Goal: Information Seeking & Learning: Compare options

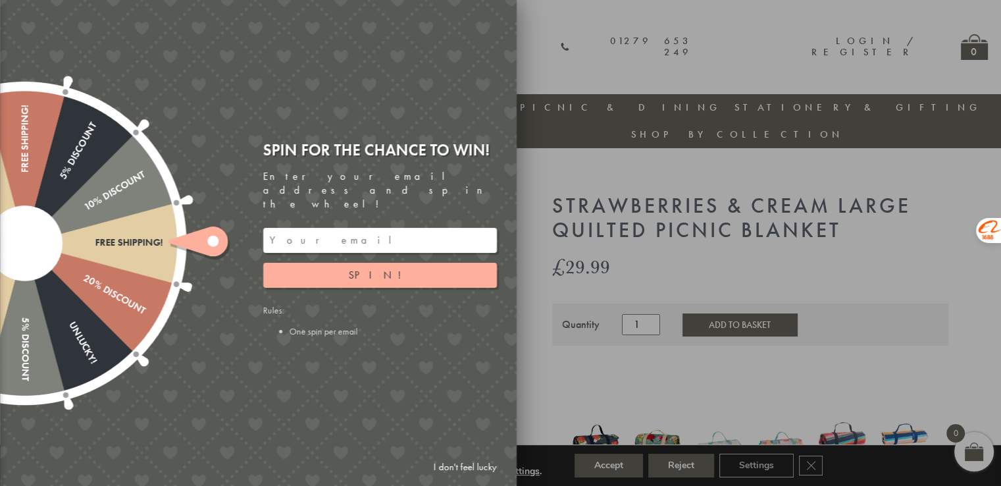
click at [580, 24] on div at bounding box center [500, 243] width 1001 height 486
click at [628, 66] on div at bounding box center [500, 243] width 1001 height 486
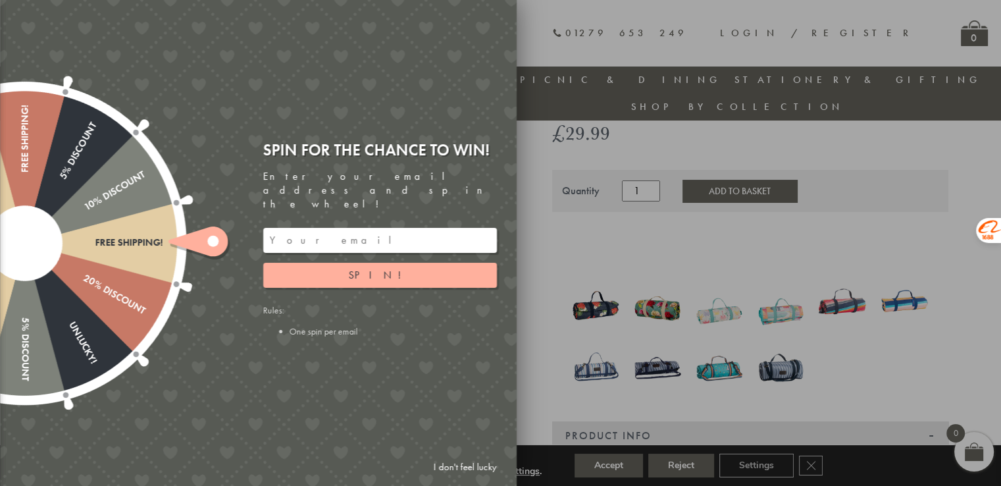
scroll to position [105, 0]
click at [590, 38] on div at bounding box center [500, 243] width 1001 height 486
click at [738, 289] on div at bounding box center [500, 243] width 1001 height 486
click at [572, 35] on div at bounding box center [500, 243] width 1001 height 486
click at [532, 390] on div at bounding box center [500, 243] width 1001 height 486
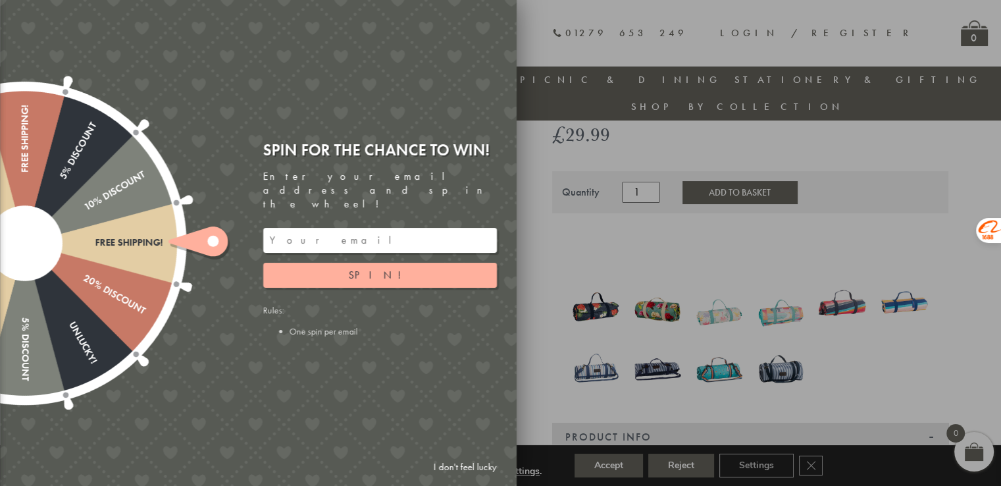
click at [49, 136] on div at bounding box center [24, 243] width 423 height 423
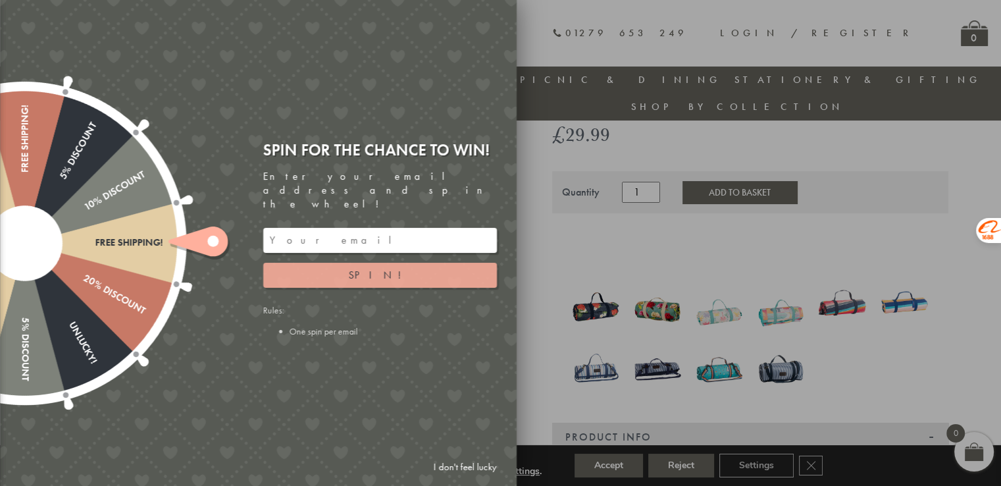
click at [414, 263] on button "Spin!" at bounding box center [380, 275] width 234 height 25
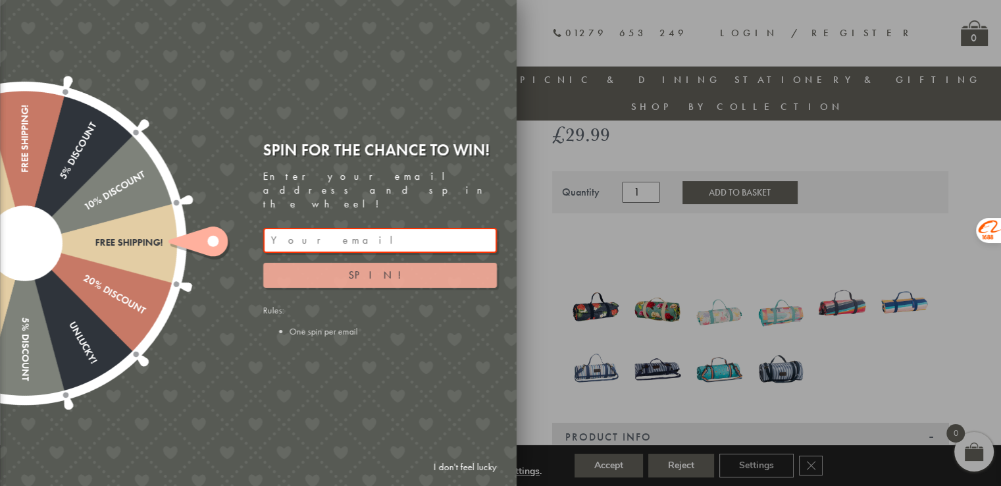
click at [414, 263] on button "Spin!" at bounding box center [380, 275] width 234 height 25
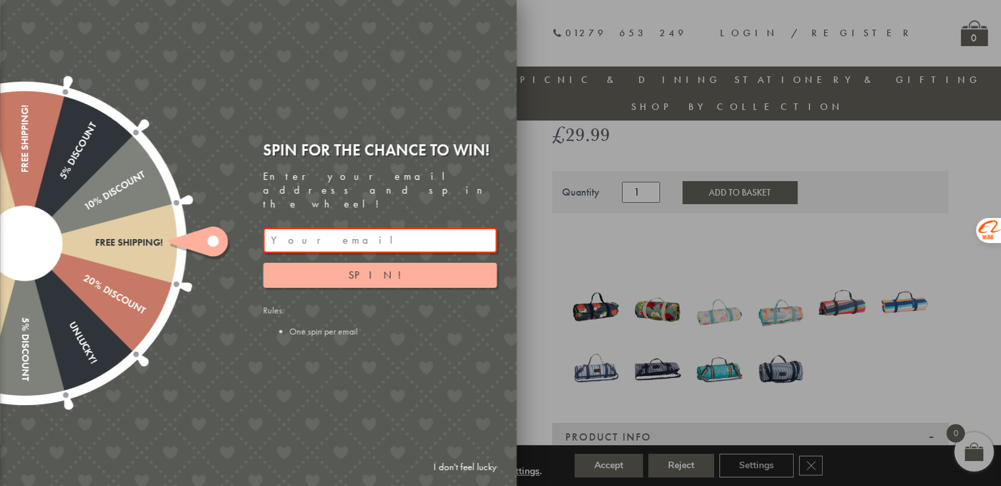
click at [516, 40] on div "Free shipping! 20% Discount Unlucky! 5% Discount 10% Discount Unlucky! 15% Disc…" at bounding box center [184, 243] width 665 height 486
click at [171, 253] on icon at bounding box center [199, 242] width 63 height 33
click at [141, 294] on div at bounding box center [24, 243] width 423 height 423
click at [136, 311] on div "20% Discount" at bounding box center [84, 277] width 125 height 79
click at [570, 36] on div at bounding box center [500, 243] width 1001 height 486
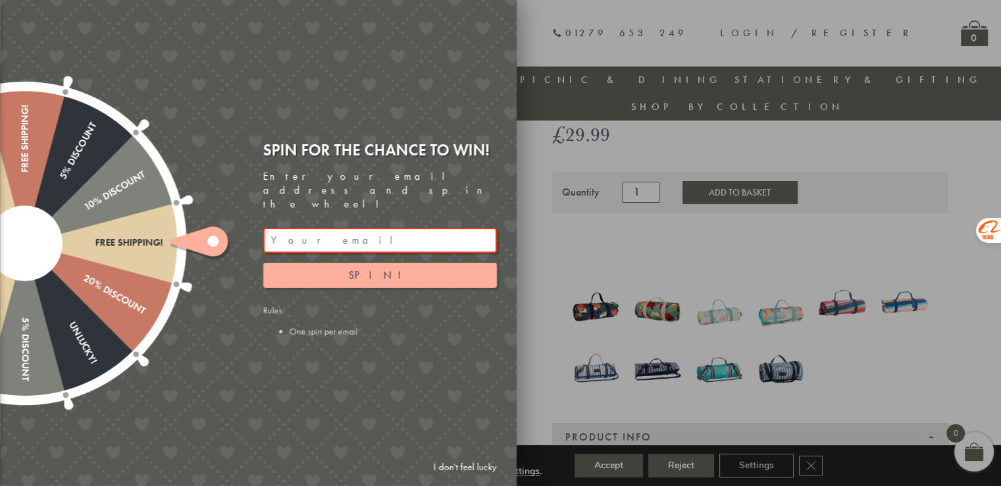
click at [48, 117] on div at bounding box center [24, 243] width 423 height 423
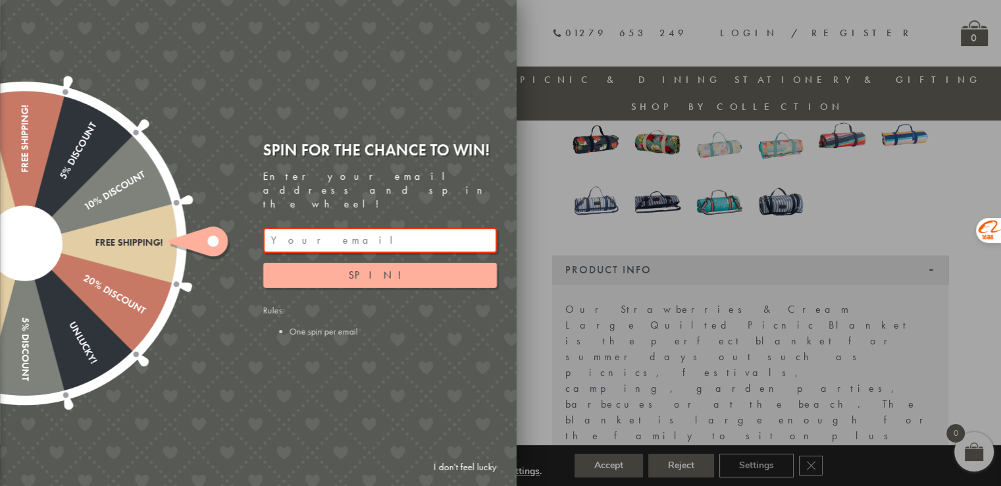
scroll to position [434, 0]
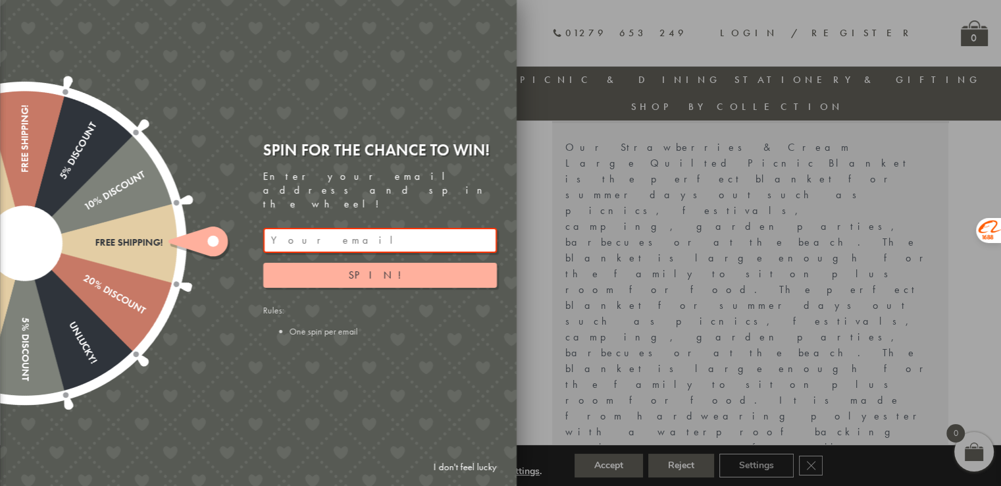
click at [812, 463] on div at bounding box center [500, 243] width 1001 height 486
click at [809, 467] on div at bounding box center [500, 243] width 1001 height 486
click at [805, 220] on div at bounding box center [500, 243] width 1001 height 486
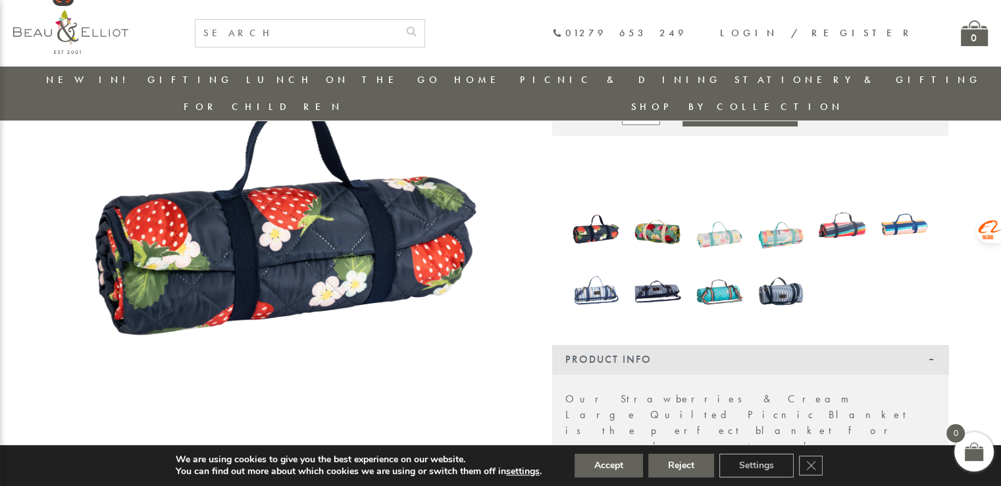
scroll to position [104, 0]
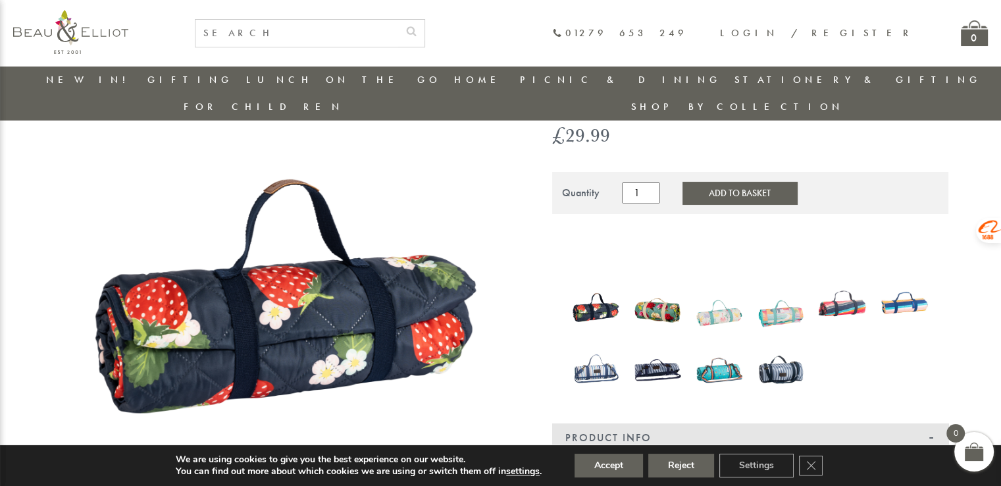
click at [600, 349] on img at bounding box center [596, 369] width 49 height 63
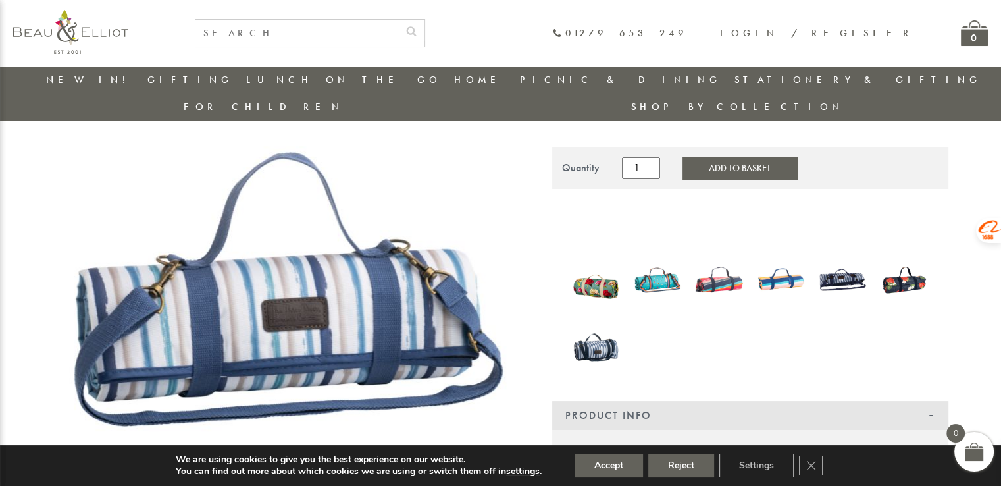
scroll to position [104, 0]
click at [597, 267] on img at bounding box center [596, 279] width 49 height 64
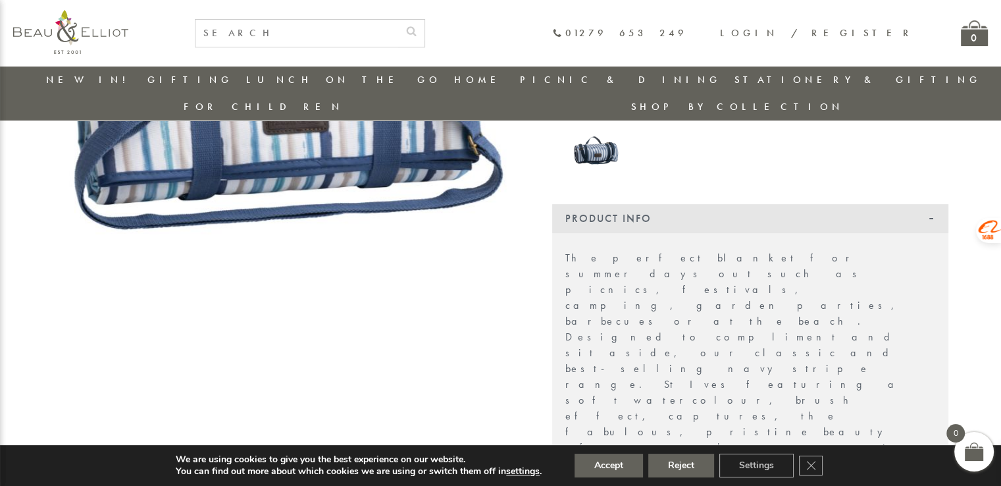
scroll to position [630, 0]
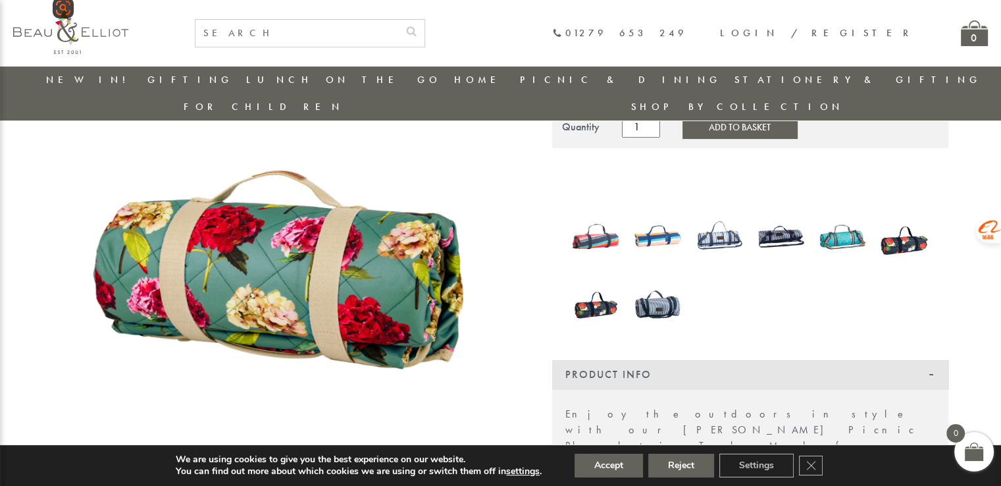
scroll to position [169, 0]
click at [611, 217] on img at bounding box center [596, 236] width 49 height 63
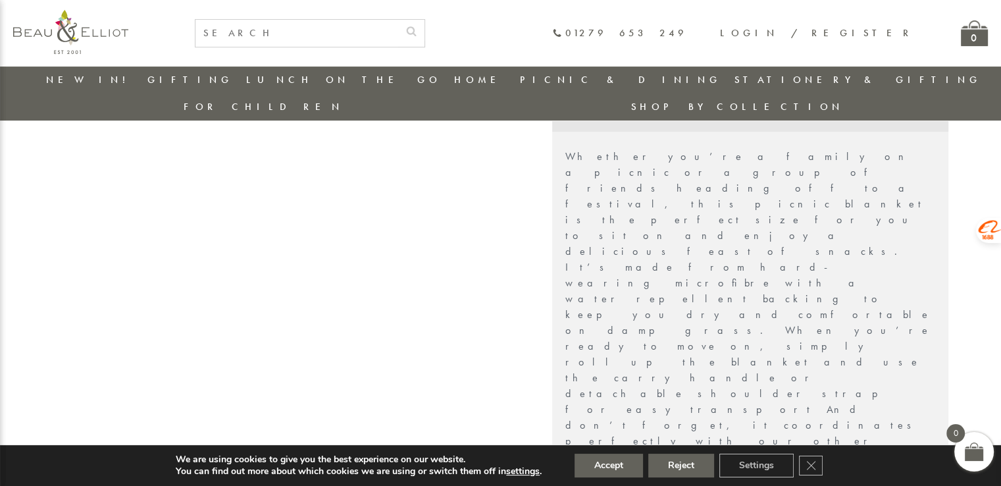
scroll to position [368, 0]
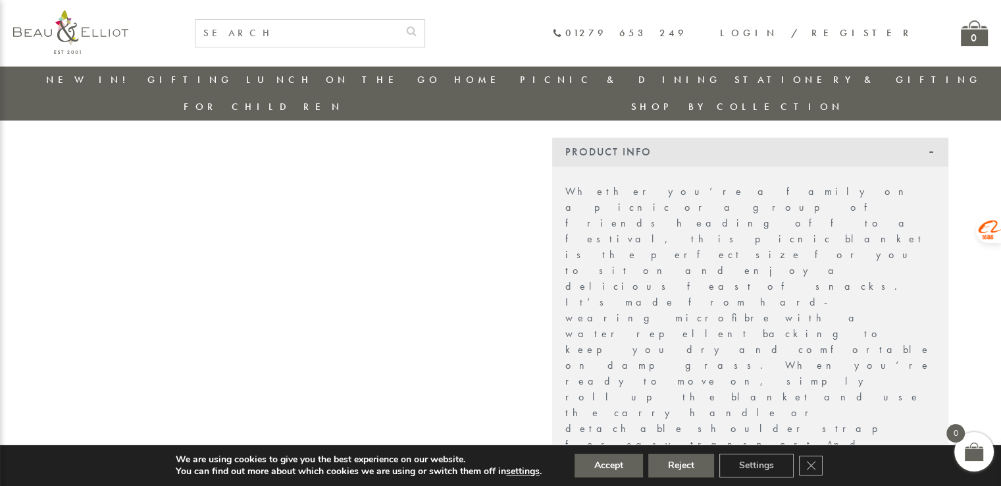
drag, startPoint x: 582, startPoint y: 282, endPoint x: 761, endPoint y: 390, distance: 208.7
click at [761, 390] on div "Whether you’re a family on a picnic or a group of friends heading off to a fest…" at bounding box center [750, 450] width 396 height 566
copy ul "Made from microfibre. Water resistant backing. Wipe clean. Carry handle and sho…"
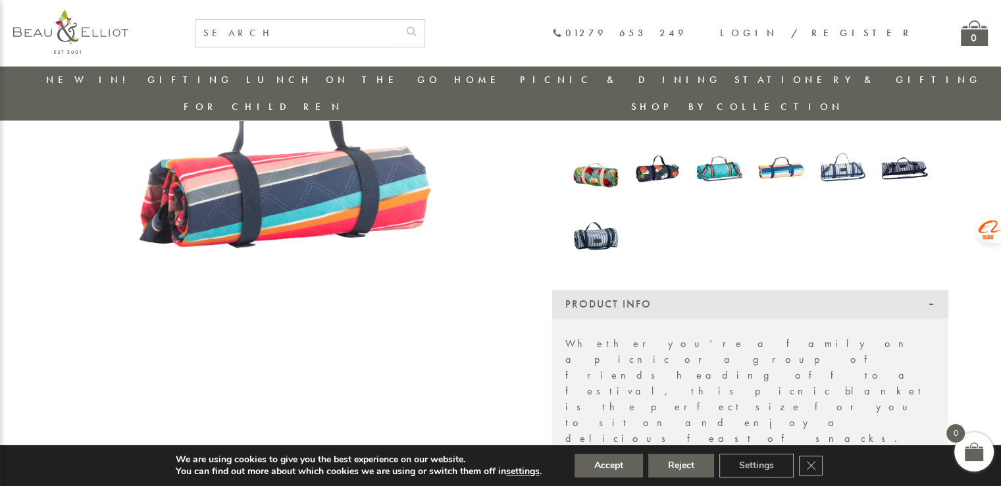
scroll to position [170, 0]
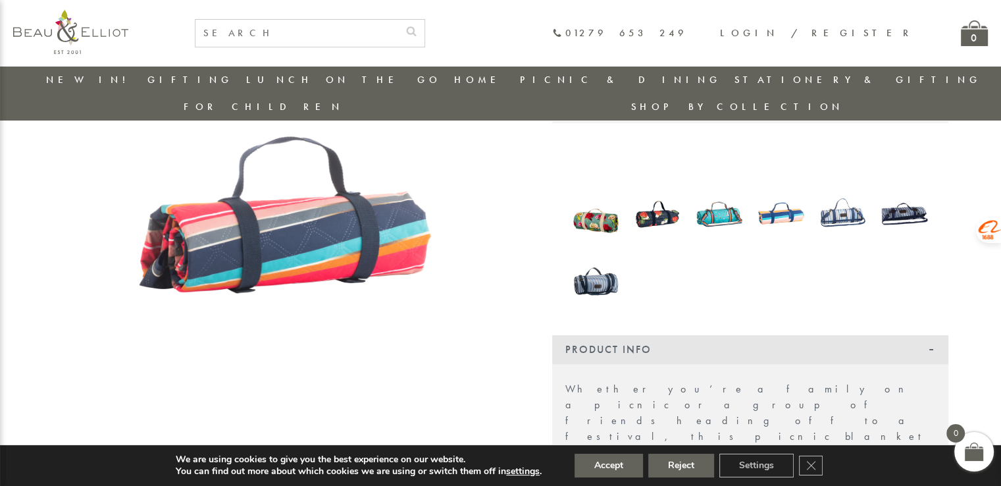
click at [713, 192] on img at bounding box center [719, 213] width 49 height 63
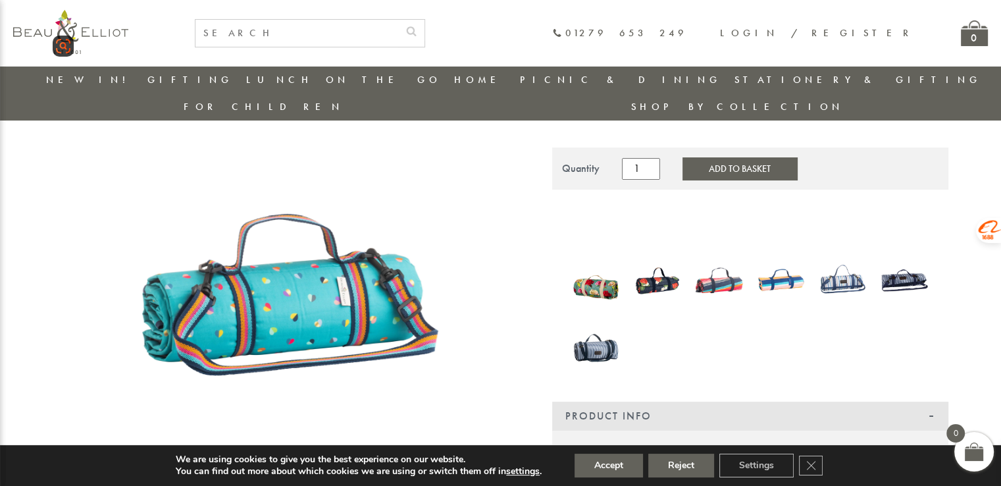
scroll to position [170, 0]
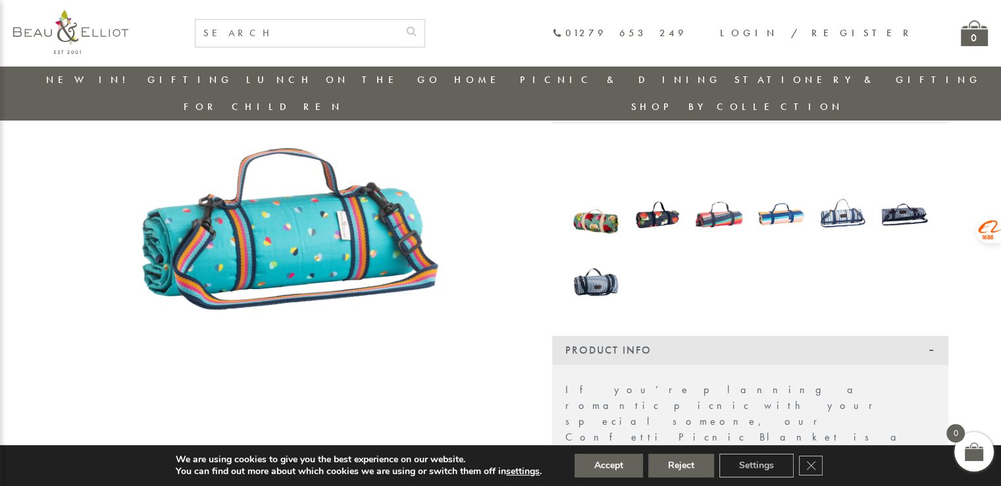
click at [910, 192] on img at bounding box center [904, 213] width 49 height 63
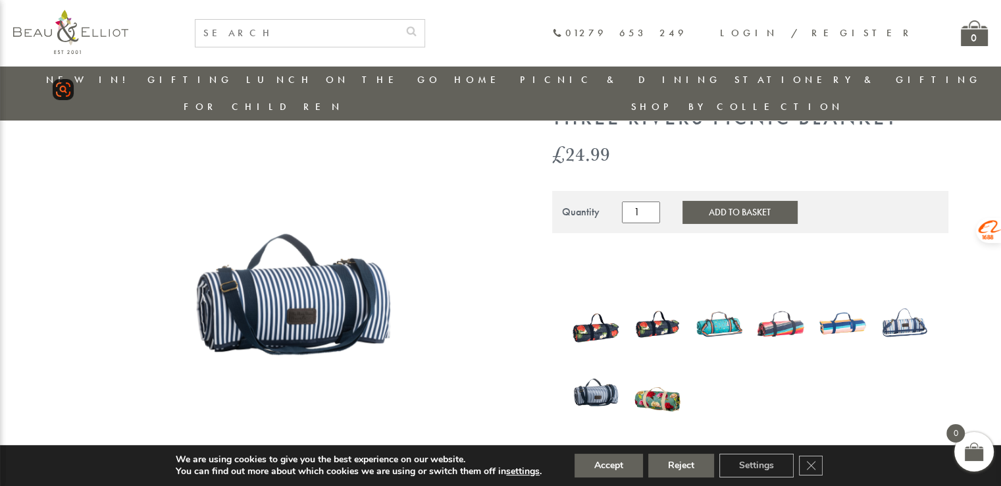
scroll to position [38, 0]
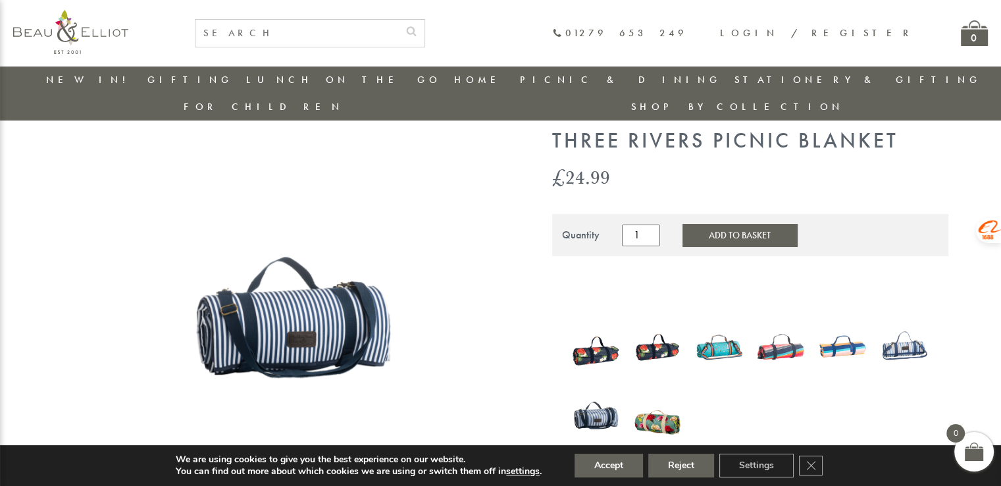
click at [659, 322] on img at bounding box center [657, 346] width 49 height 67
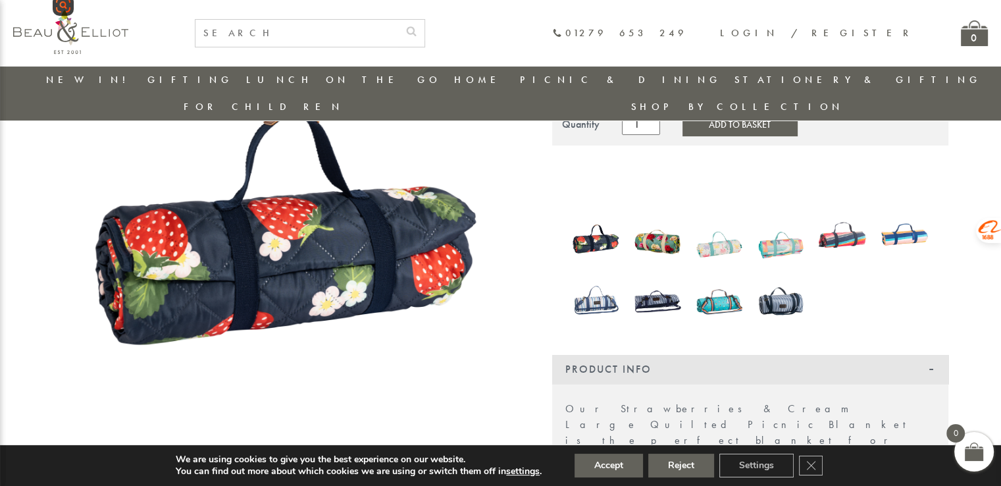
scroll to position [170, 0]
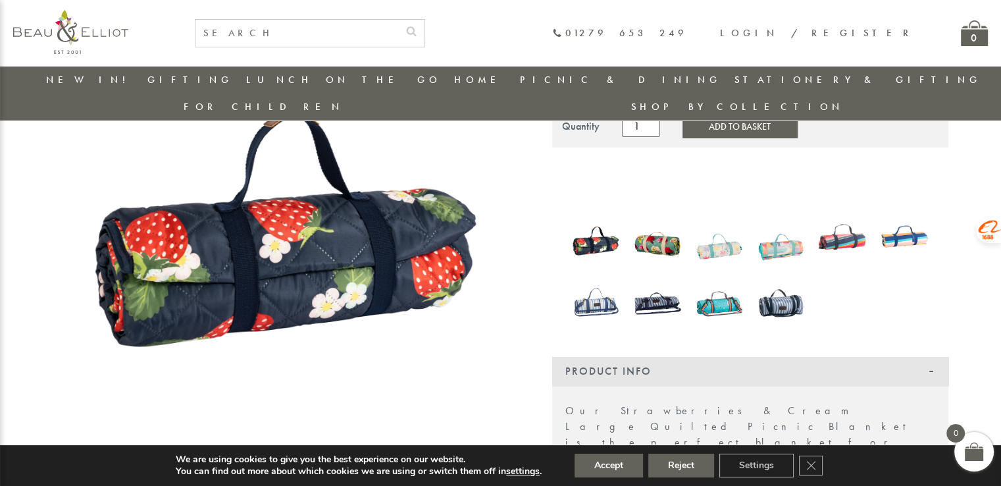
click at [778, 279] on img at bounding box center [781, 302] width 49 height 63
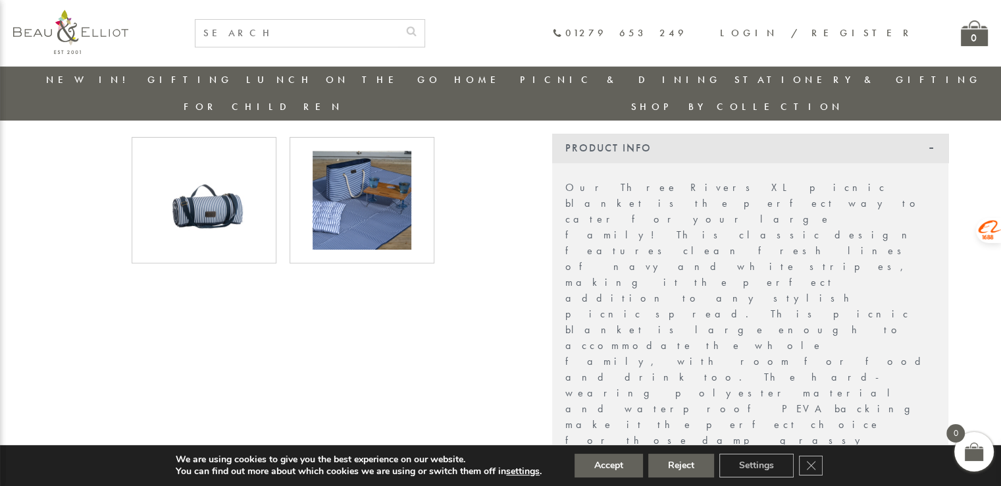
scroll to position [301, 0]
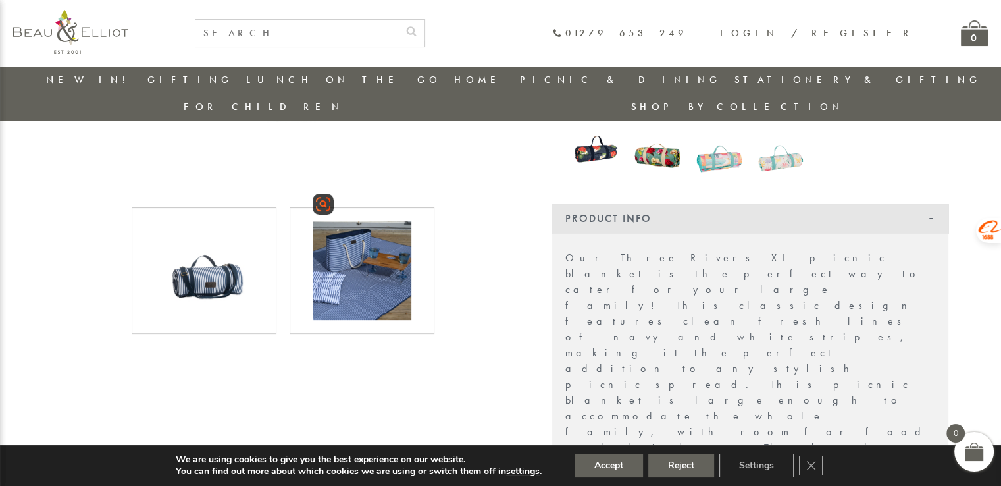
click at [350, 270] on img at bounding box center [362, 270] width 99 height 99
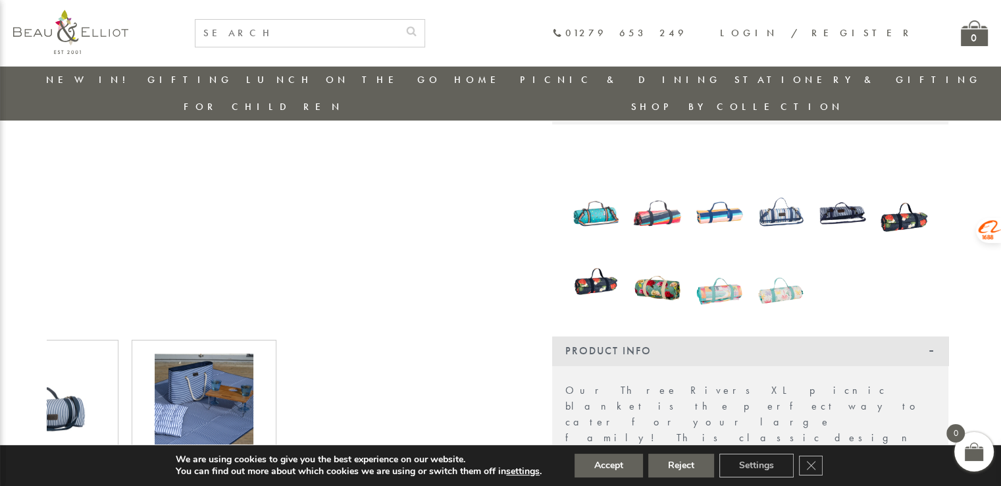
scroll to position [103, 0]
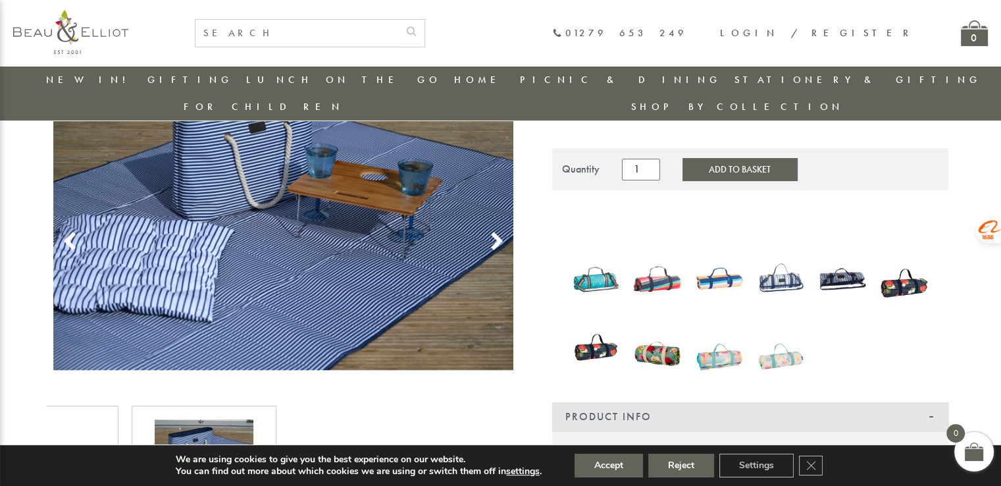
click at [719, 336] on img at bounding box center [719, 346] width 49 height 63
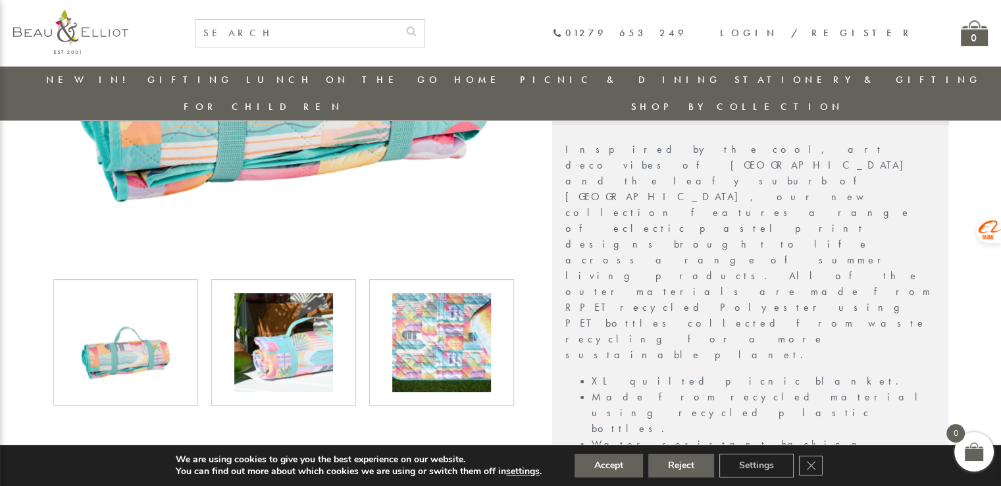
scroll to position [367, 0]
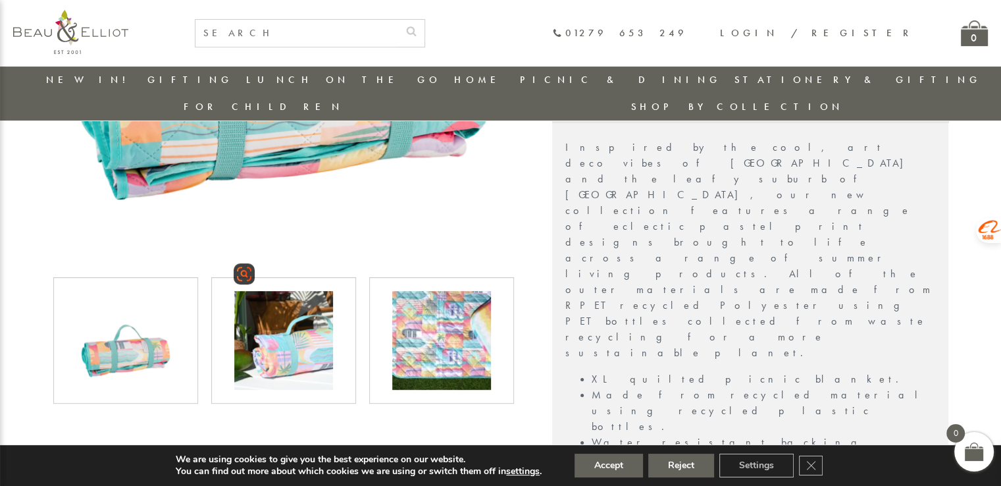
click at [300, 335] on img at bounding box center [283, 340] width 99 height 99
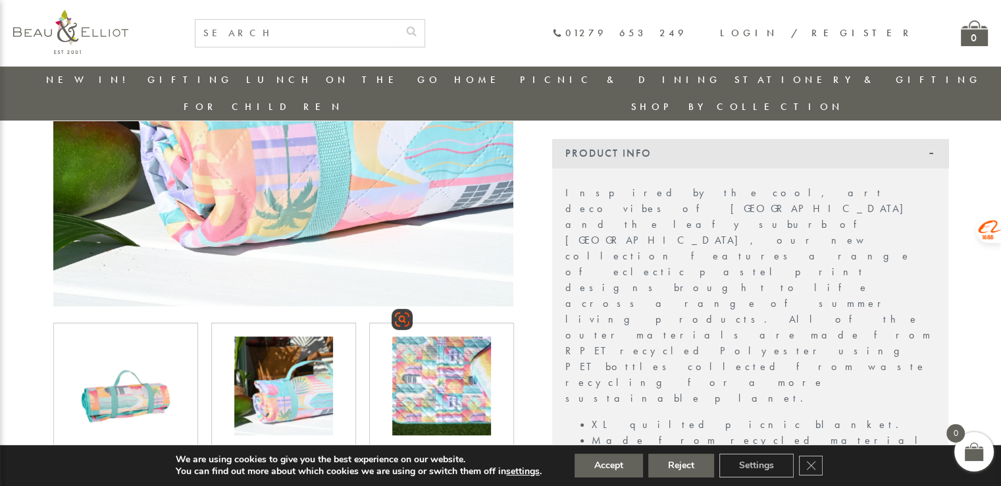
scroll to position [301, 0]
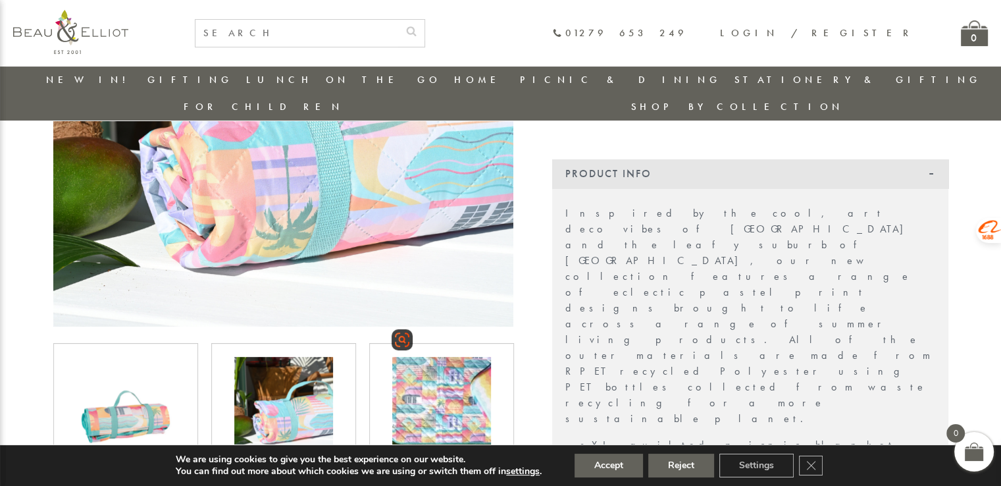
click at [441, 360] on img at bounding box center [441, 406] width 99 height 99
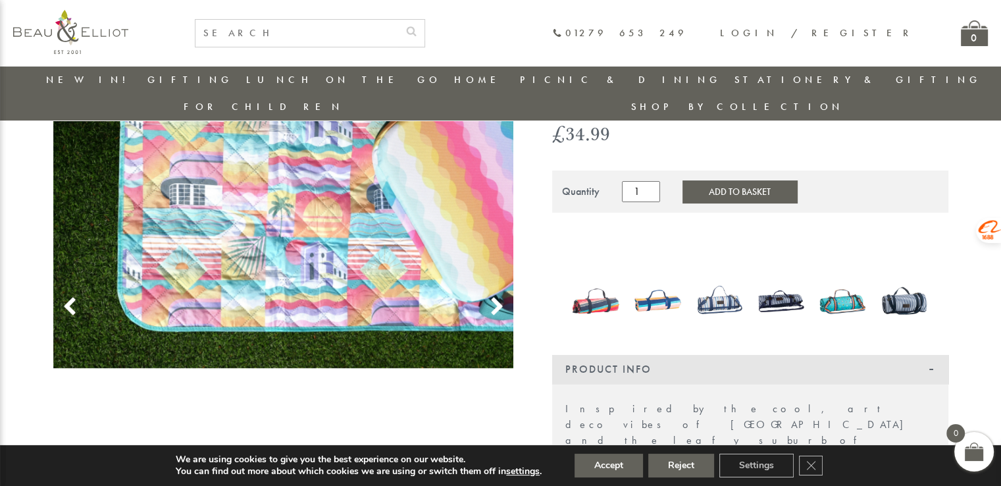
scroll to position [103, 0]
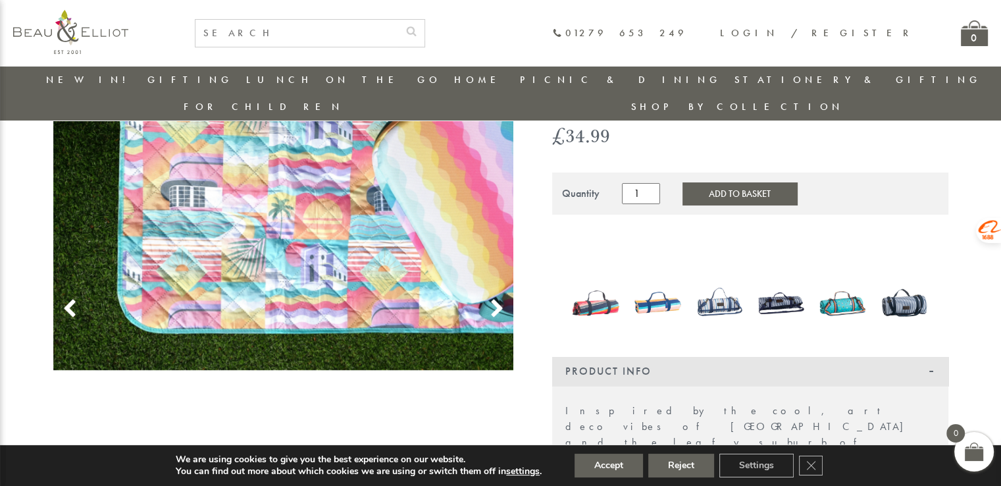
click at [842, 282] on img at bounding box center [842, 302] width 49 height 63
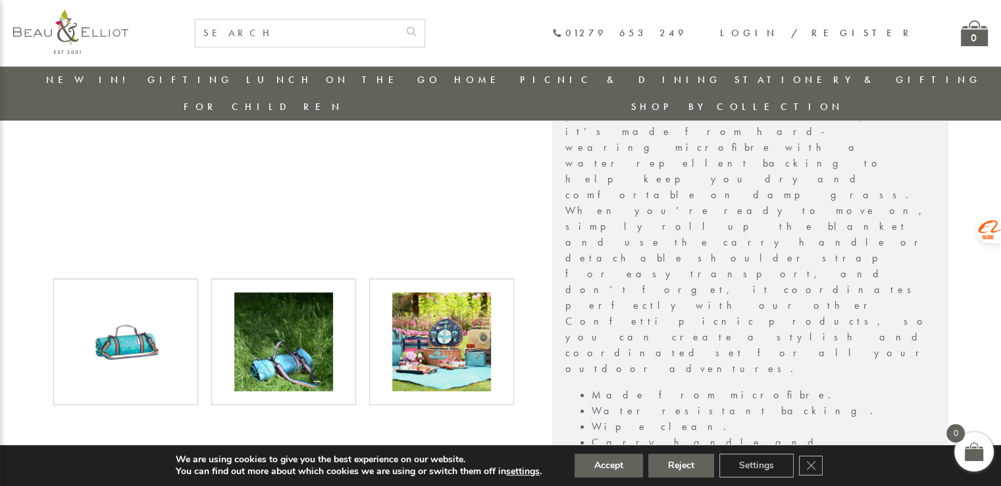
scroll to position [696, 0]
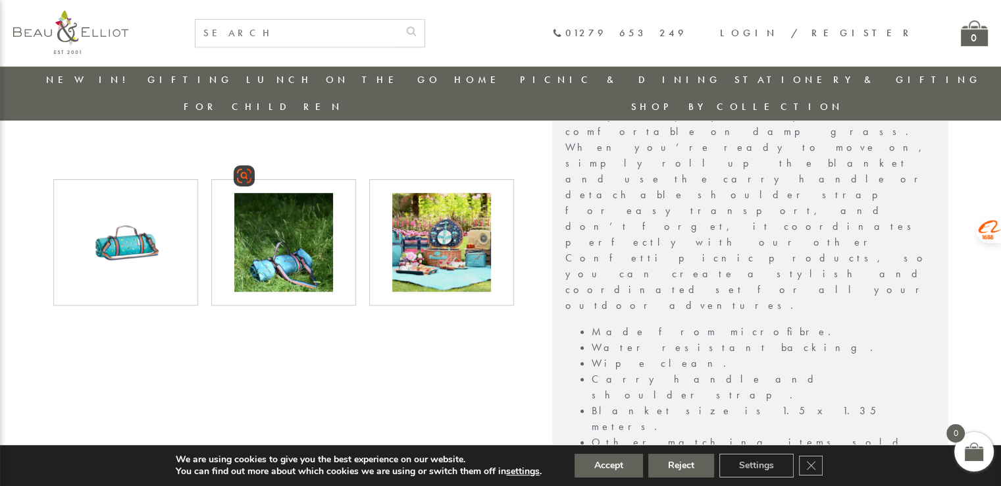
click at [292, 247] on img at bounding box center [283, 242] width 99 height 99
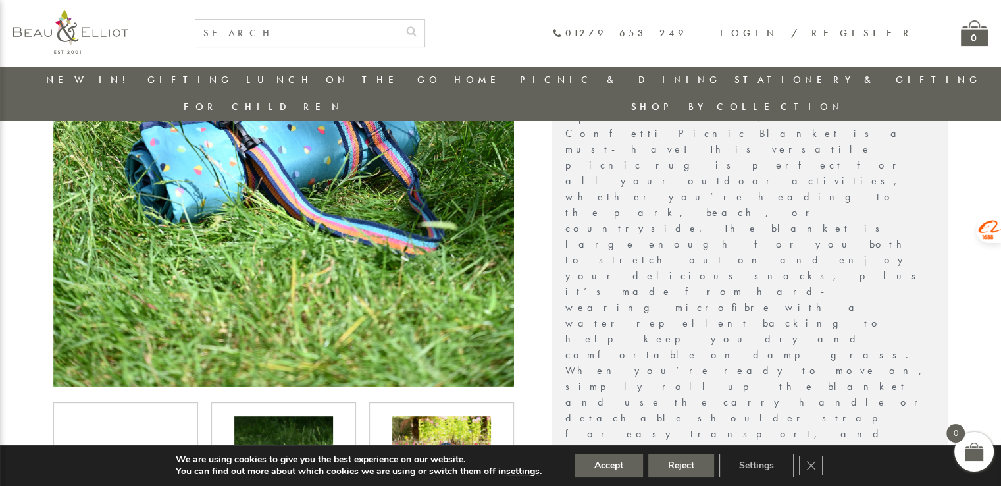
scroll to position [630, 0]
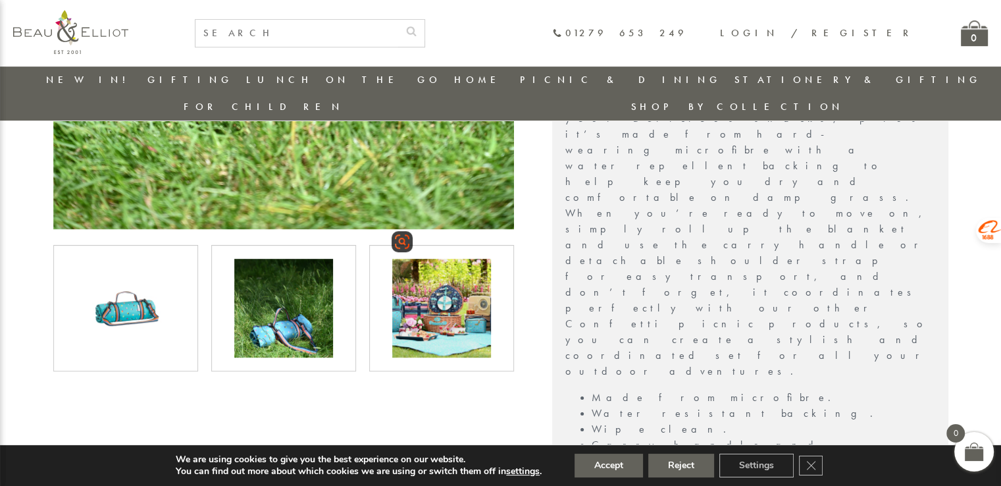
click at [455, 317] on img at bounding box center [441, 308] width 99 height 99
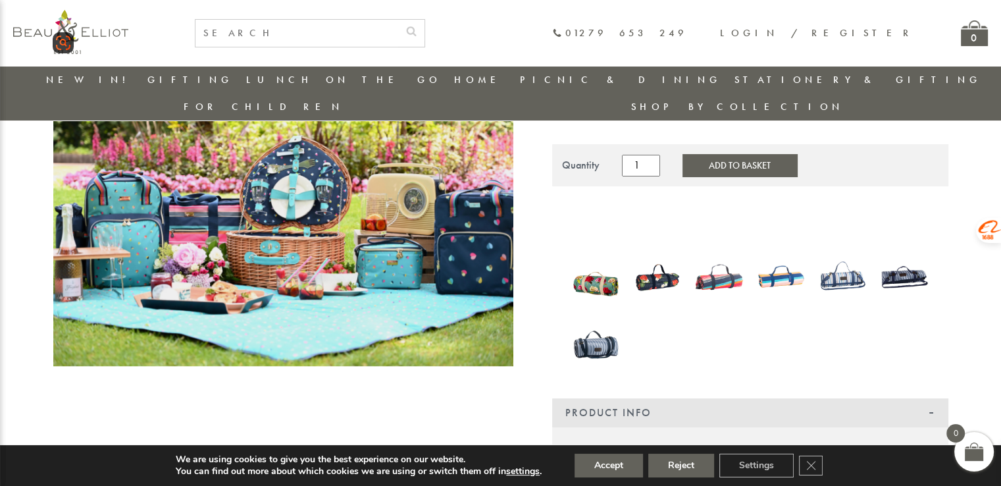
scroll to position [104, 0]
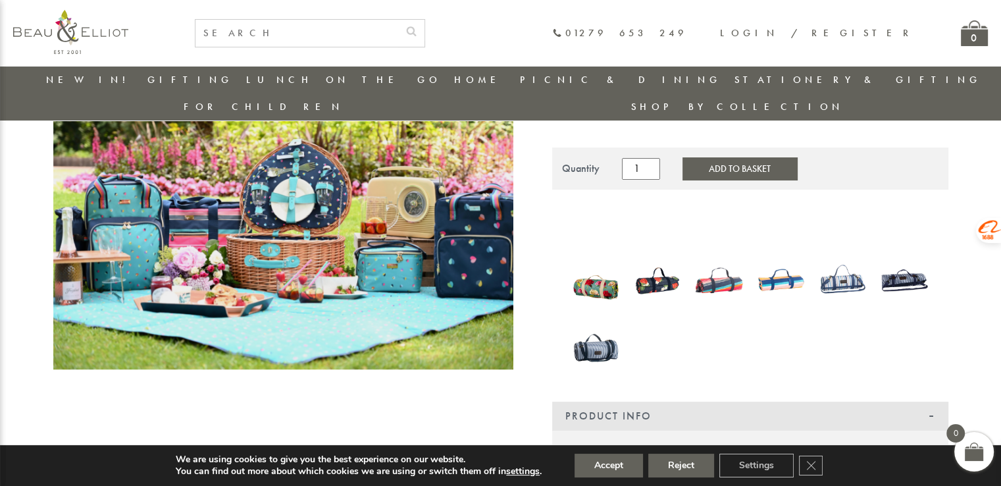
click at [602, 322] on img at bounding box center [596, 347] width 49 height 63
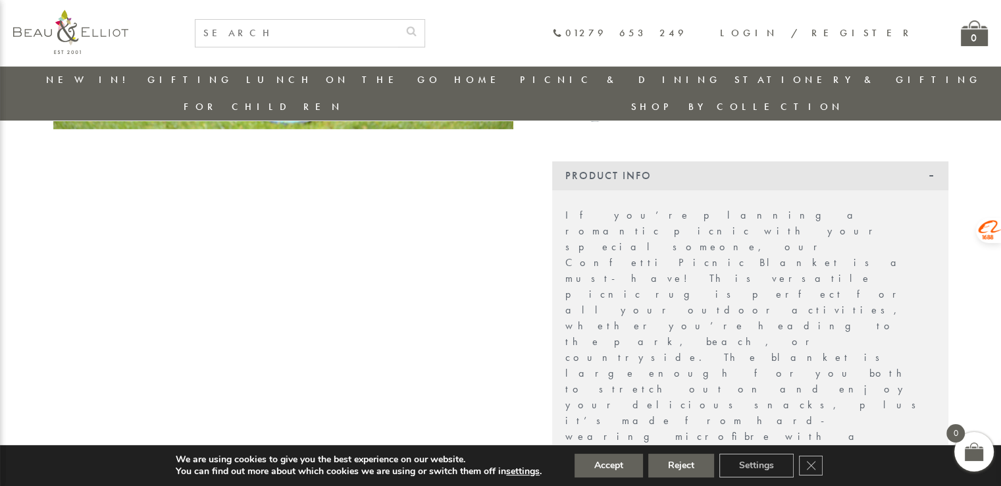
scroll to position [367, 0]
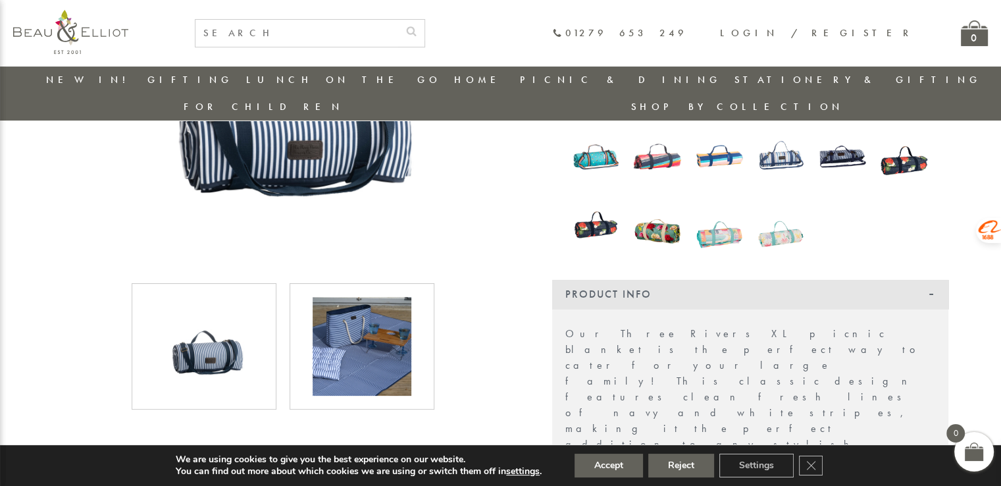
scroll to position [170, 0]
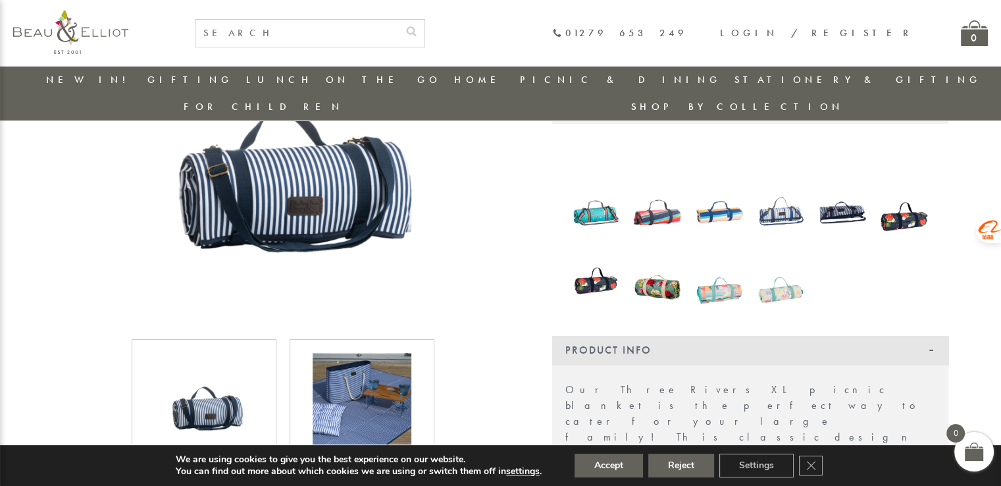
click at [727, 265] on img at bounding box center [719, 279] width 49 height 63
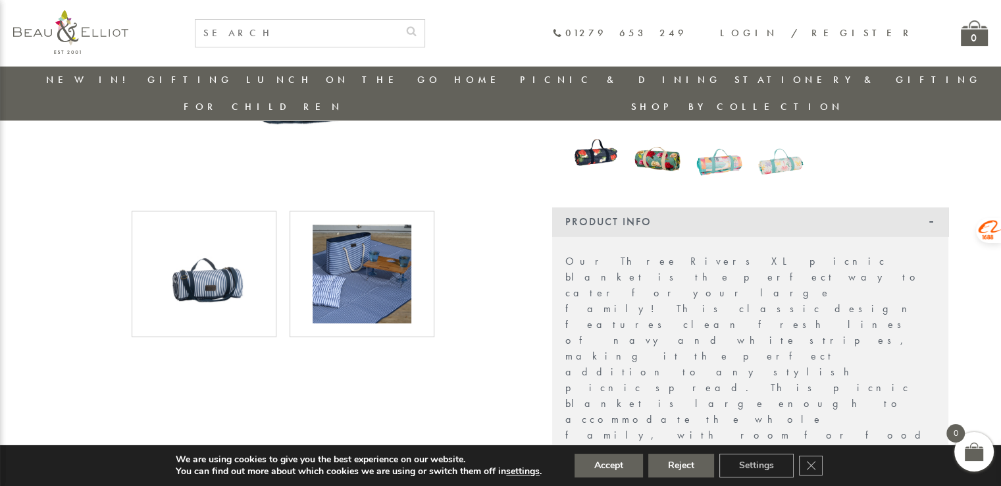
scroll to position [301, 0]
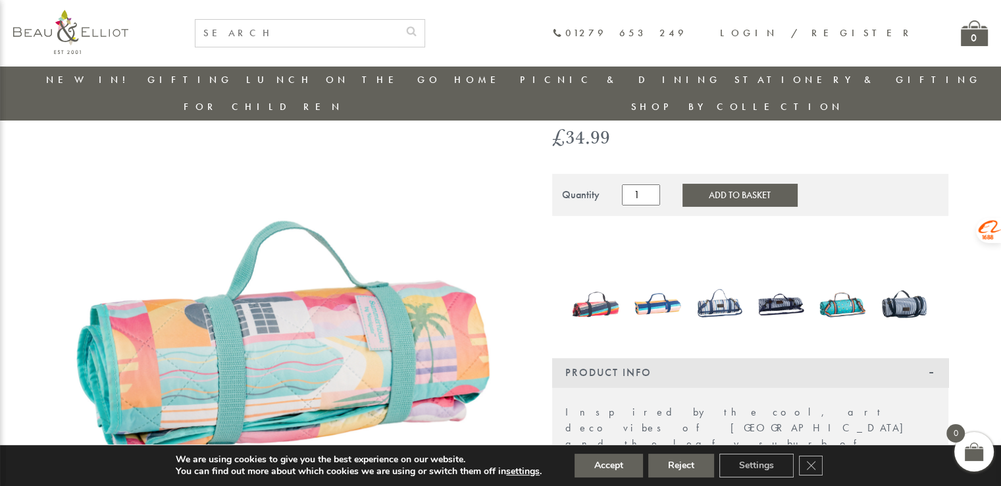
scroll to position [38, 0]
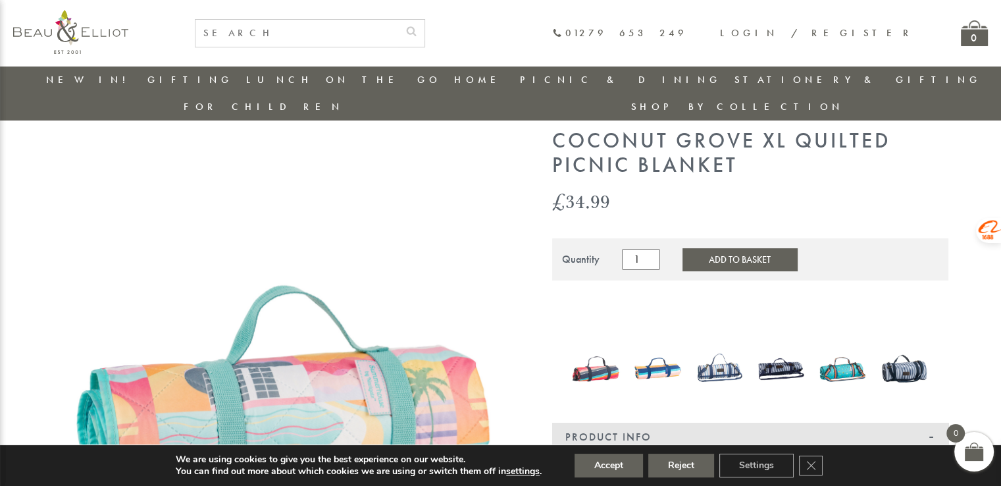
click at [584, 345] on img at bounding box center [596, 368] width 49 height 63
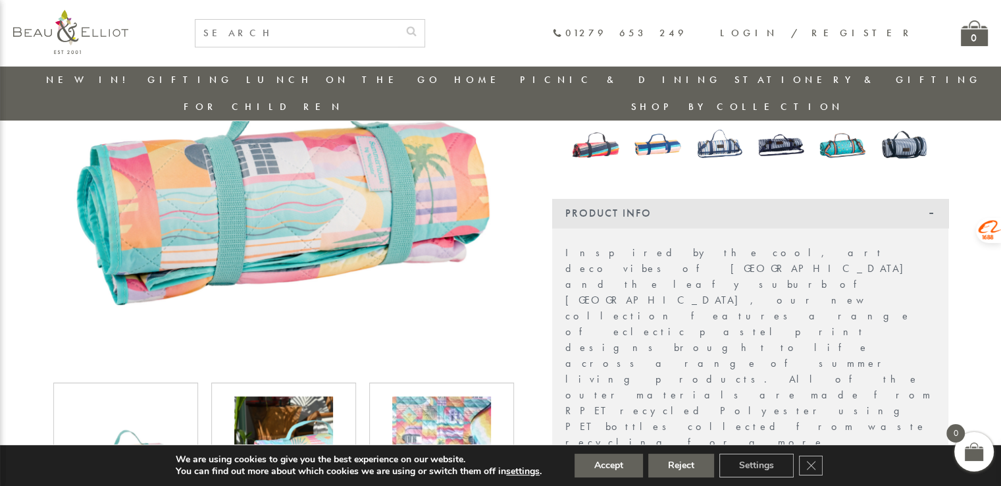
scroll to position [432, 0]
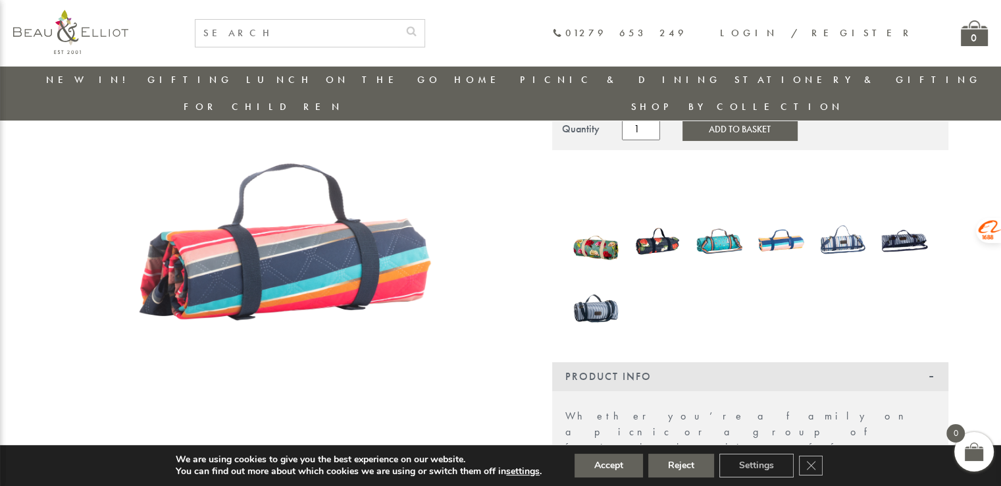
scroll to position [39, 0]
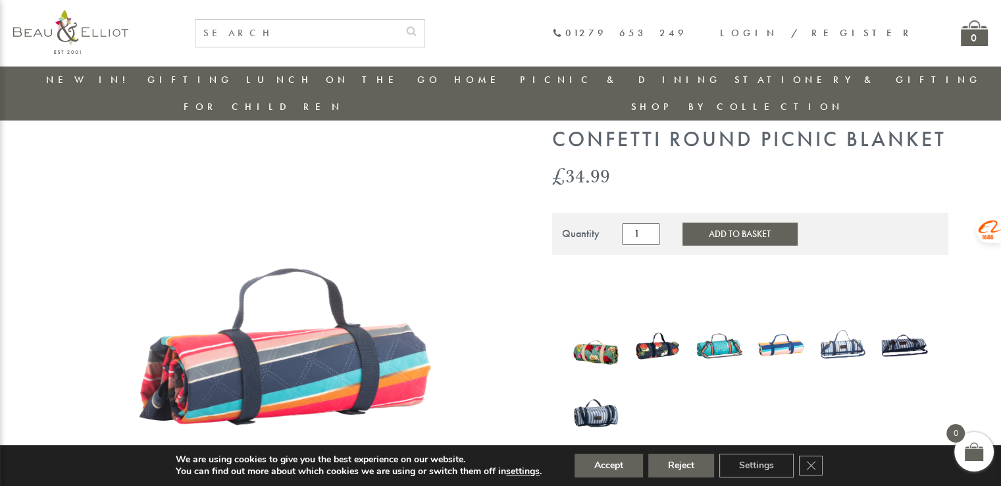
click at [599, 327] on img at bounding box center [596, 345] width 49 height 64
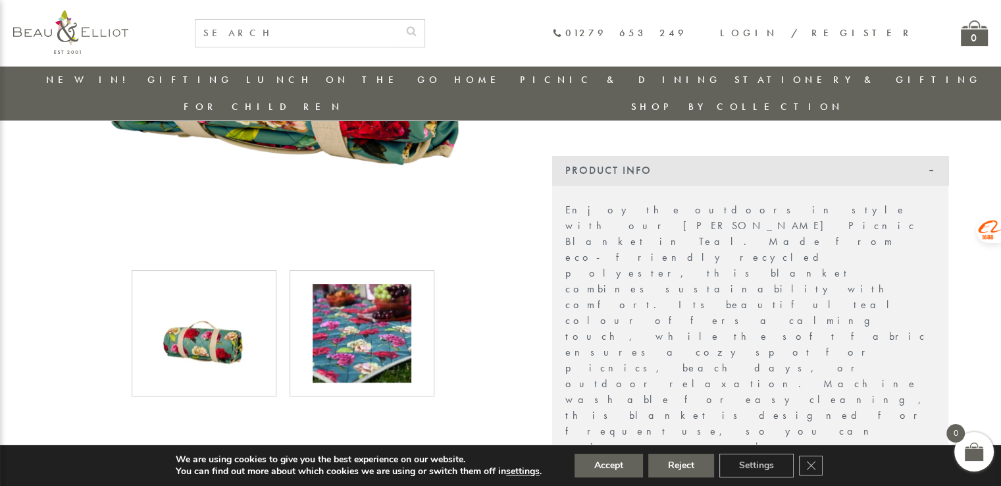
scroll to position [367, 0]
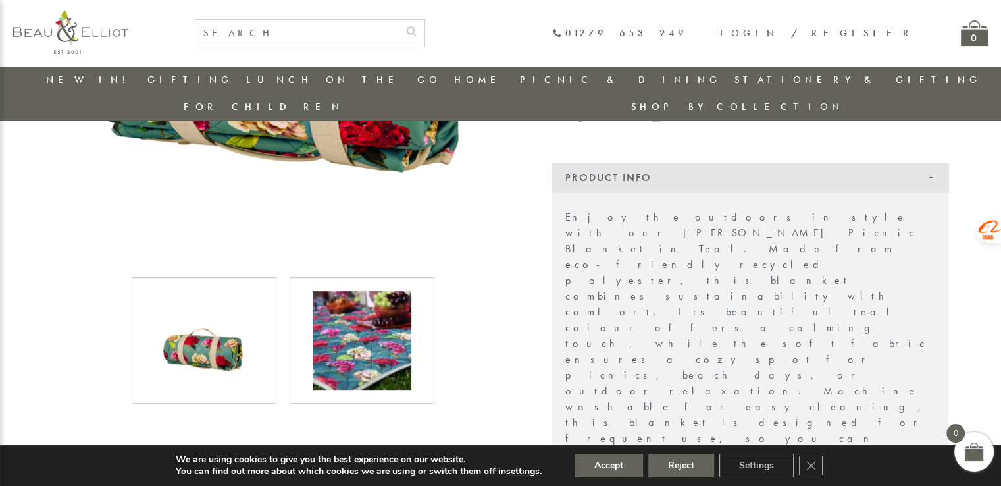
click at [371, 351] on img at bounding box center [362, 340] width 99 height 99
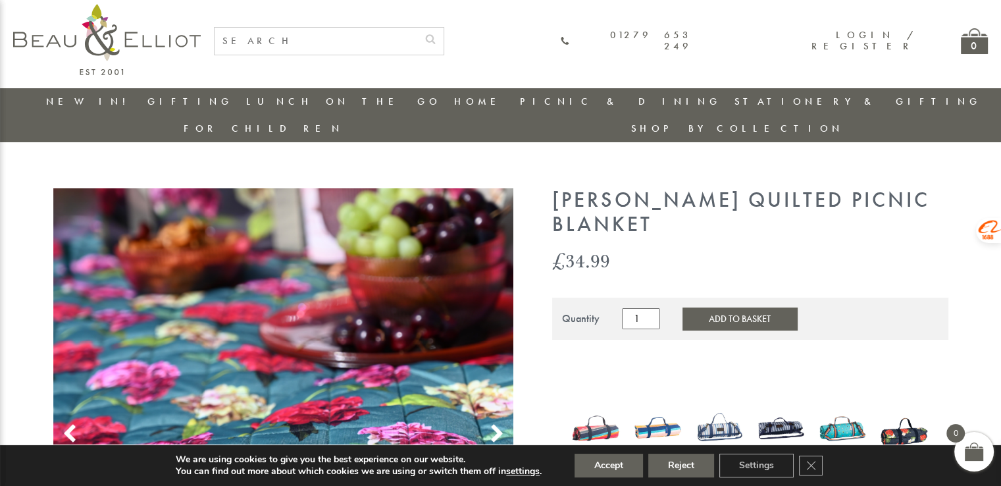
scroll to position [0, 0]
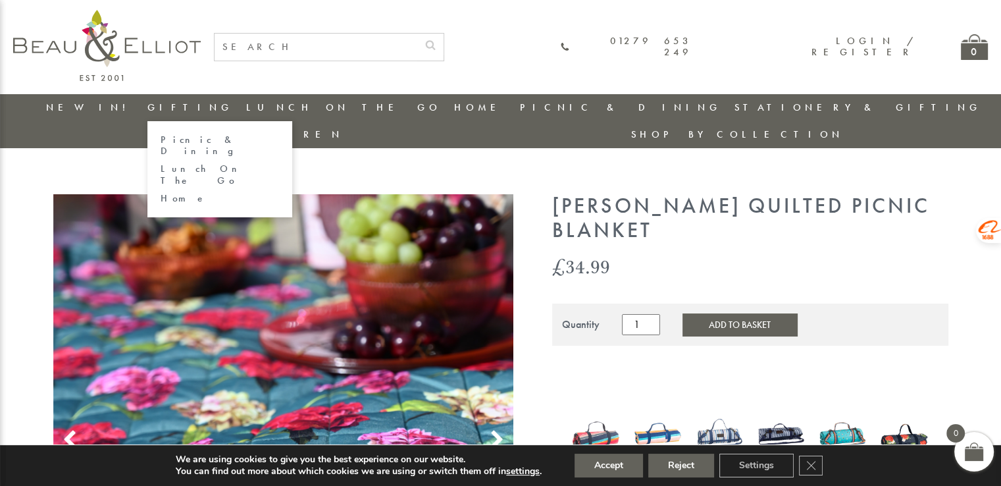
click at [157, 107] on link "Gifting" at bounding box center [190, 107] width 86 height 13
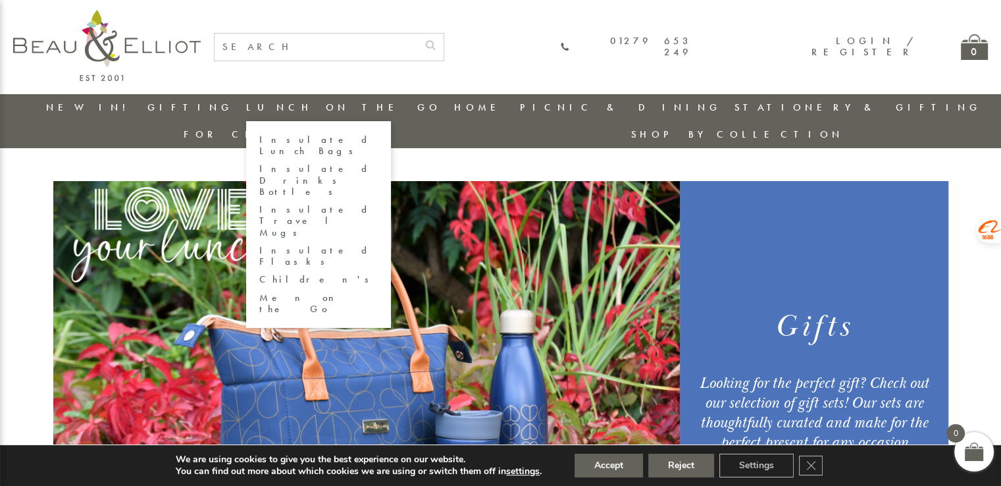
click at [274, 109] on link "Lunch On The Go" at bounding box center [343, 107] width 195 height 13
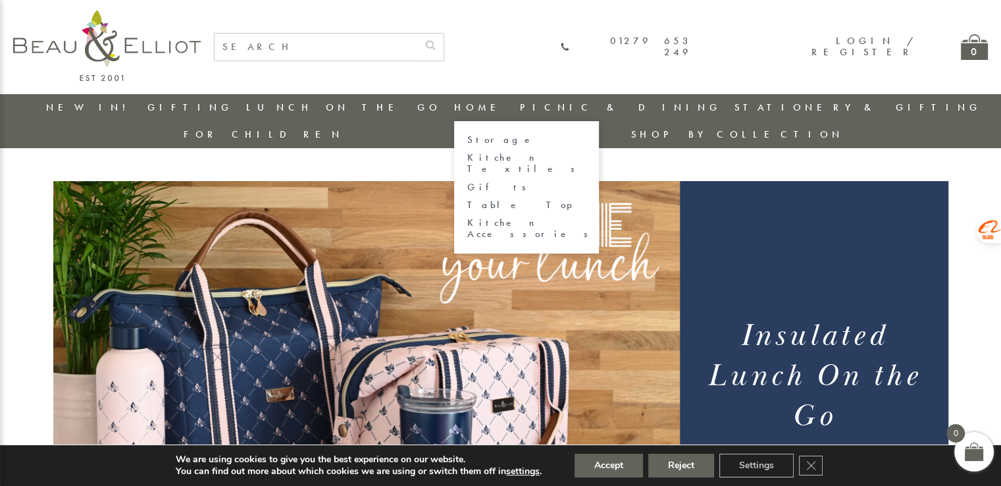
click at [454, 109] on link "Home" at bounding box center [480, 107] width 53 height 13
click at [454, 111] on link "Home" at bounding box center [480, 107] width 53 height 13
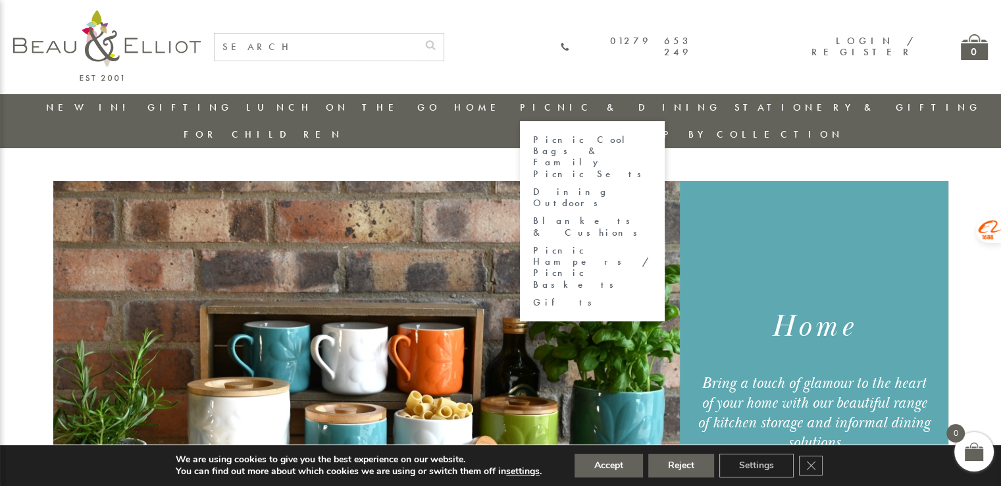
click at [520, 102] on link "Picnic & Dining" at bounding box center [620, 107] width 201 height 13
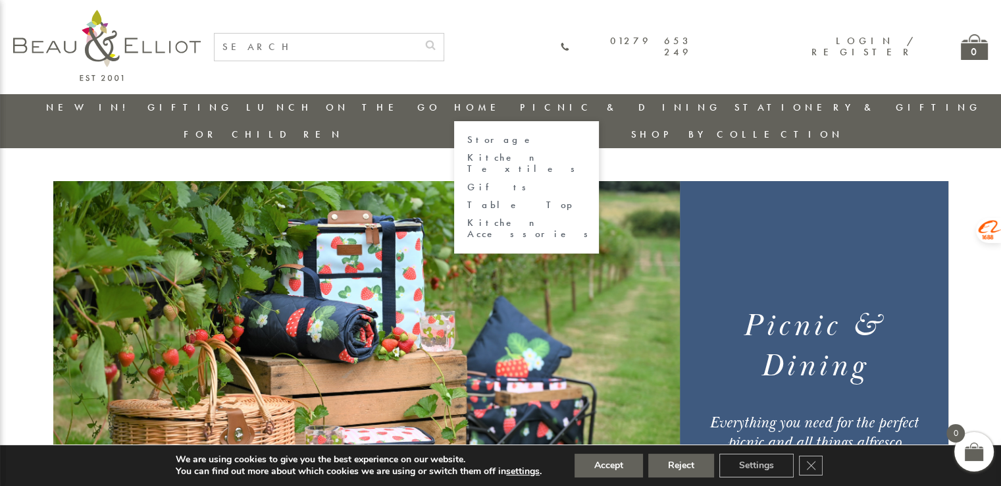
click at [454, 111] on link "Home" at bounding box center [480, 107] width 53 height 13
